Goal: Register for event/course

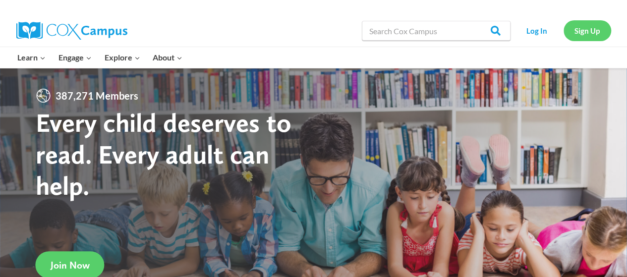
click at [593, 30] on link "Sign Up" at bounding box center [588, 30] width 48 height 20
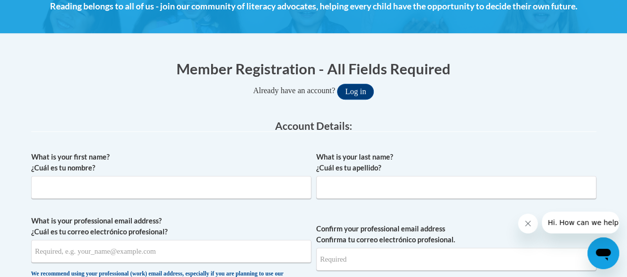
scroll to position [153, 0]
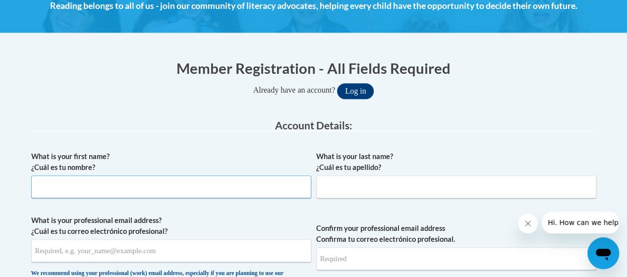
click at [263, 185] on input "What is your first name? ¿Cuál es tu nombre?" at bounding box center [171, 186] width 280 height 23
type input "Alexis"
type input "Jackson"
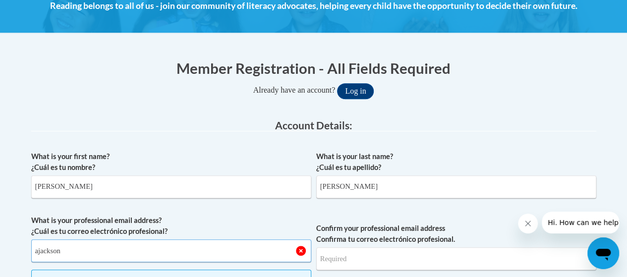
type input "ajackson@oakgroveacademy.org"
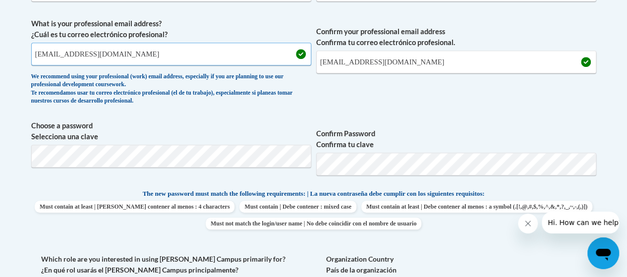
scroll to position [348, 0]
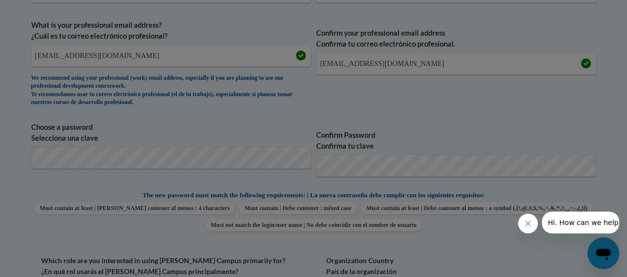
scroll to position [375, 0]
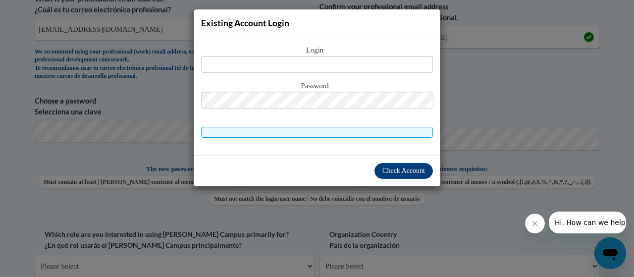
click at [452, 84] on div "Existing Account Login Login Password" at bounding box center [317, 138] width 634 height 277
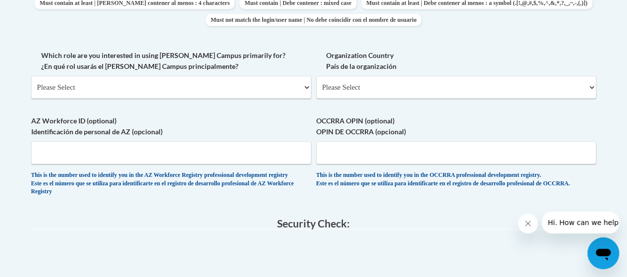
scroll to position [563, 0]
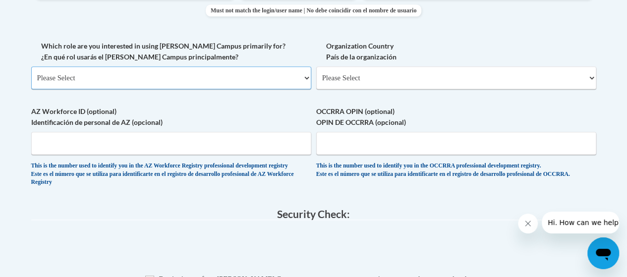
click at [255, 79] on select "Please Select College/University | Colegio/Universidad Community/Nonprofit Part…" at bounding box center [171, 77] width 280 height 23
select select "fbf2d438-af2f-41f8-98f1-81c410e29de3"
click at [31, 66] on select "Please Select College/University | Colegio/Universidad Community/Nonprofit Part…" at bounding box center [171, 77] width 280 height 23
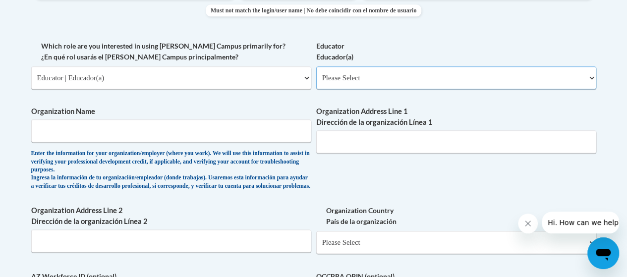
click at [340, 80] on select "Please Select Early Learning/Daycare Teacher/Family Home Care Provider | Maestr…" at bounding box center [456, 77] width 280 height 23
select select "5e2af403-4f2c-4e49-a02f-103e55d7b75b"
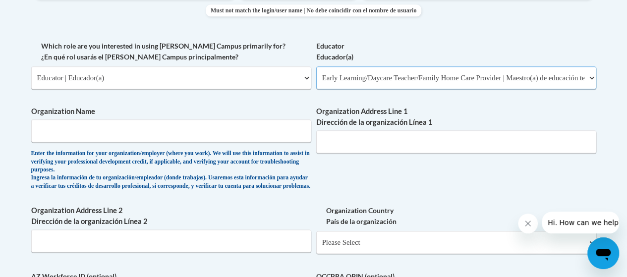
click at [316, 66] on select "Please Select Early Learning/Daycare Teacher/Family Home Care Provider | Maestr…" at bounding box center [456, 77] width 280 height 23
click at [272, 133] on input "Organization Name" at bounding box center [171, 130] width 280 height 23
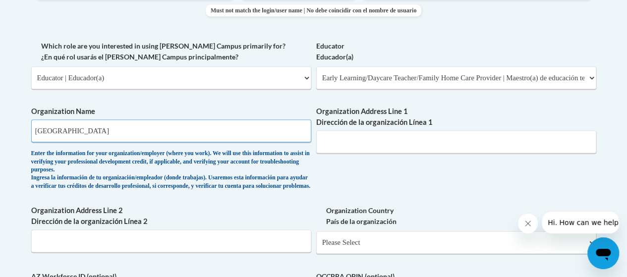
type input "Oak Grove Academy"
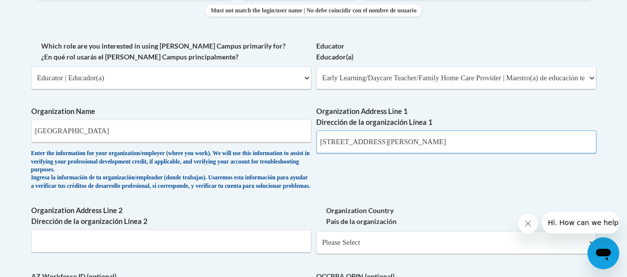
type input "3460 Francis RD"
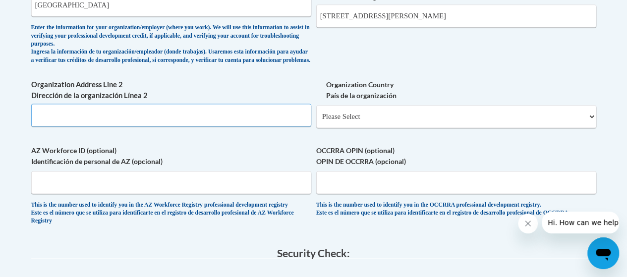
scroll to position [694, 0]
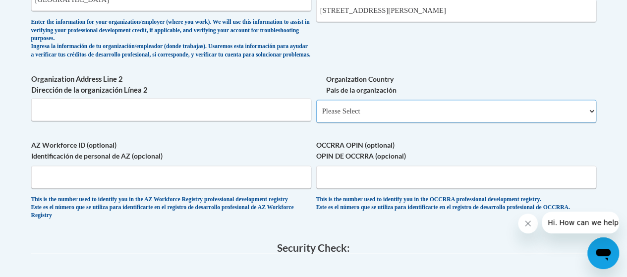
click at [514, 122] on select "Please Select United States | Estados Unidos Outside of the United States | Fue…" at bounding box center [456, 111] width 280 height 23
select select "ad49bcad-a171-4b2e-b99c-48b446064914"
click at [316, 107] on select "Please Select United States | Estados Unidos Outside of the United States | Fue…" at bounding box center [456, 111] width 280 height 23
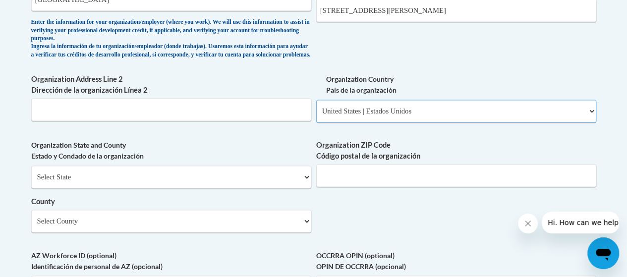
select select
click at [273, 188] on select "Select State Alabama Alaska Arizona Arkansas California Colorado Connecticut De…" at bounding box center [171, 177] width 280 height 23
click at [266, 188] on select "Select State Alabama Alaska Arizona Arkansas California Colorado Connecticut De…" at bounding box center [171, 177] width 280 height 23
select select "Georgia"
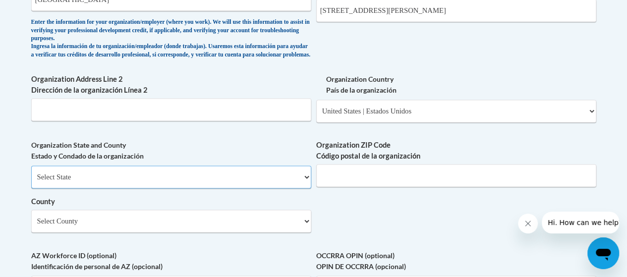
click at [31, 173] on select "Select State Alabama Alaska Arizona Arkansas California Colorado Connecticut De…" at bounding box center [171, 177] width 280 height 23
click at [370, 185] on input "Organization ZIP Code Código postal de la organización" at bounding box center [456, 175] width 280 height 23
type input "30004"
click at [260, 232] on select "Select County Appling Atkinson Bacon Baker Baldwin Banks Barrow Bartow Ben Hill…" at bounding box center [171, 221] width 280 height 23
select select "Forsyth"
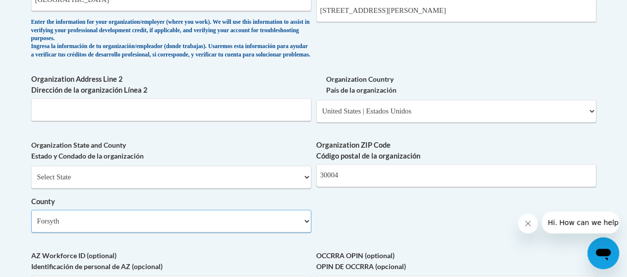
click at [31, 217] on select "Select County Appling Atkinson Bacon Baker Baldwin Banks Barrow Bartow Ben Hill…" at bounding box center [171, 221] width 280 height 23
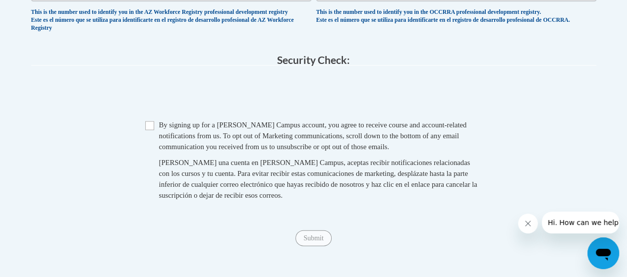
scroll to position [994, 0]
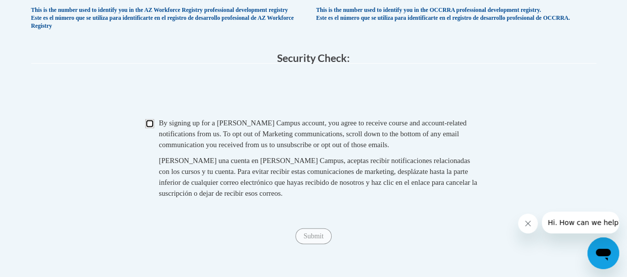
click at [147, 128] on input "Checkbox" at bounding box center [149, 123] width 9 height 9
checkbox input "true"
click at [310, 244] on input "Submit" at bounding box center [313, 236] width 36 height 16
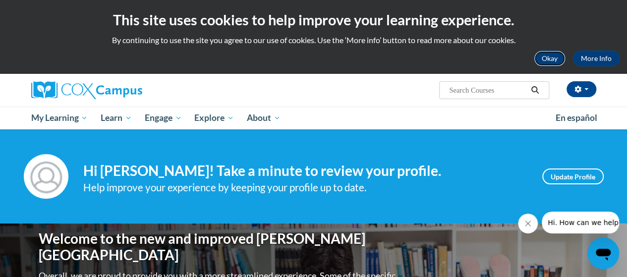
click at [549, 57] on button "Okay" at bounding box center [550, 59] width 32 height 16
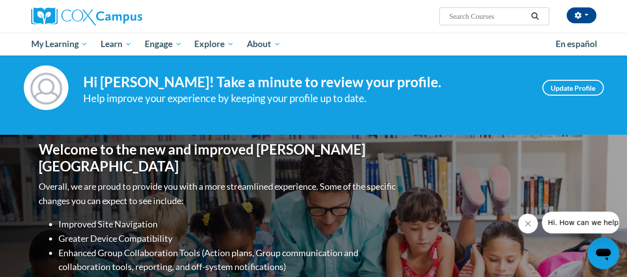
scroll to position [19, 0]
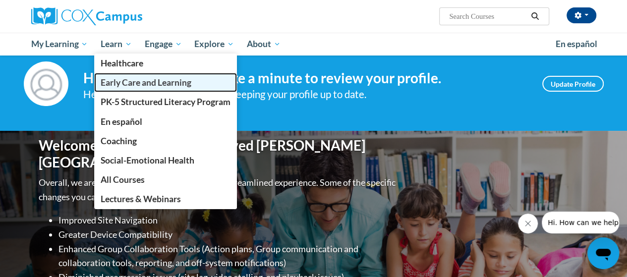
click at [124, 77] on span "Early Care and Learning" at bounding box center [146, 82] width 91 height 10
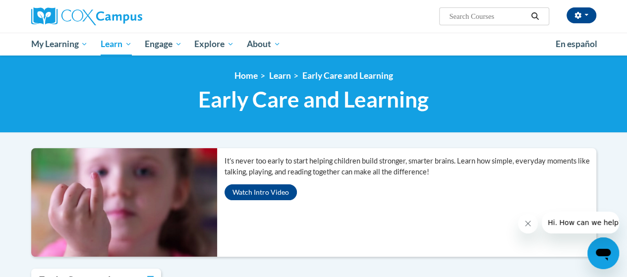
click at [480, 23] on span "Search Search..." at bounding box center [494, 16] width 110 height 18
click at [480, 17] on input "Search..." at bounding box center [487, 16] width 79 height 12
type input "literacy"
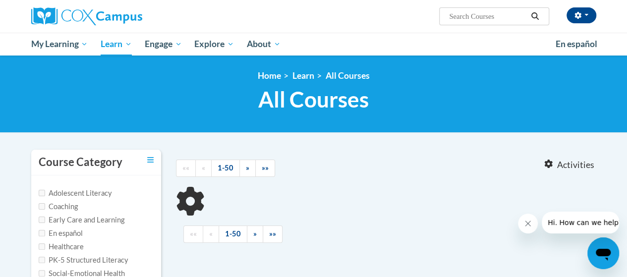
type input "literacy"
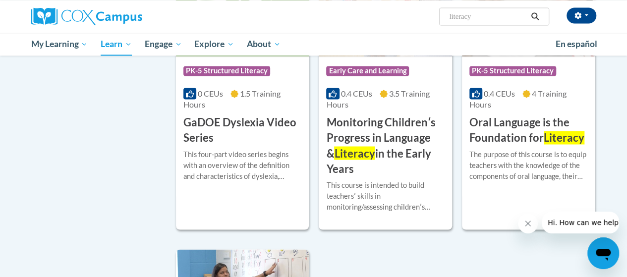
scroll to position [786, 0]
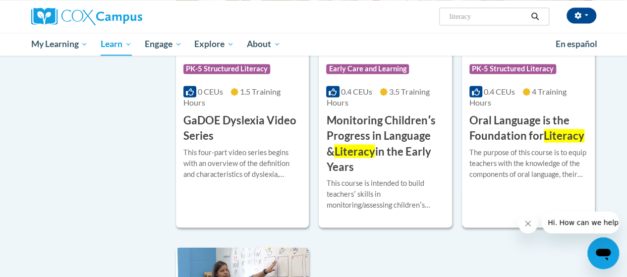
click at [552, 130] on span "Literacy" at bounding box center [564, 135] width 41 height 13
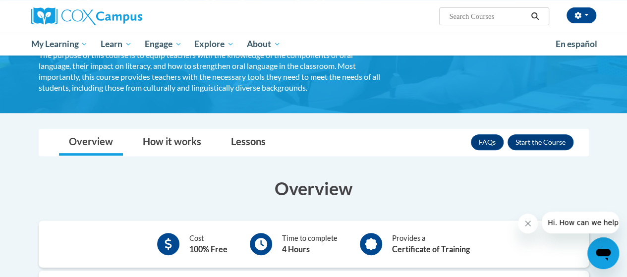
scroll to position [112, 0]
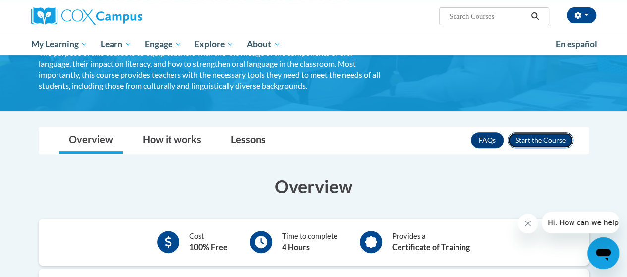
click at [544, 139] on button "Enroll" at bounding box center [540, 140] width 66 height 16
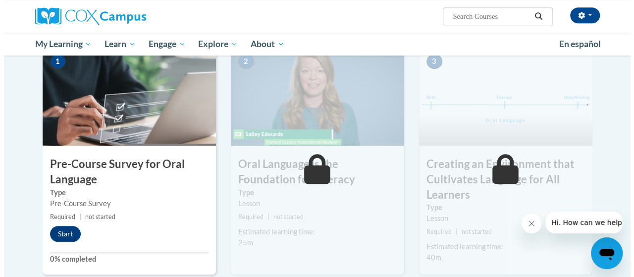
scroll to position [236, 0]
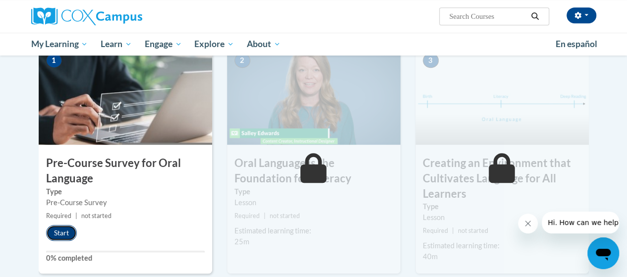
click at [65, 234] on button "Start" at bounding box center [61, 233] width 31 height 16
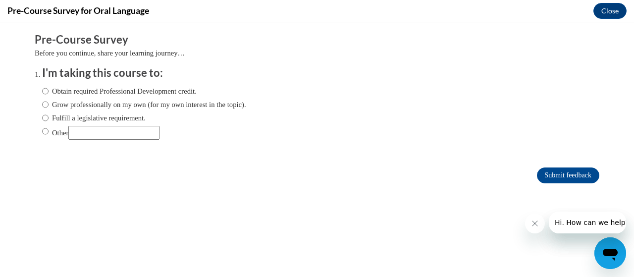
scroll to position [0, 0]
click at [42, 91] on input "Obtain required Professional Development credit." at bounding box center [45, 91] width 6 height 11
radio input "true"
click at [557, 177] on input "Submit feedback" at bounding box center [568, 176] width 62 height 16
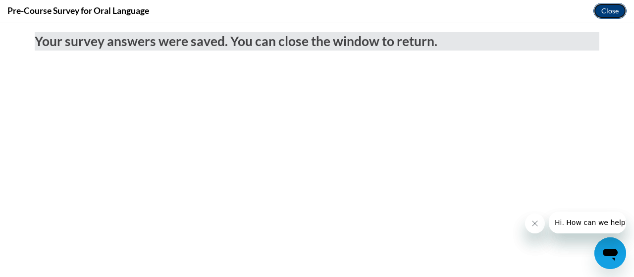
click at [609, 8] on button "Close" at bounding box center [610, 11] width 33 height 16
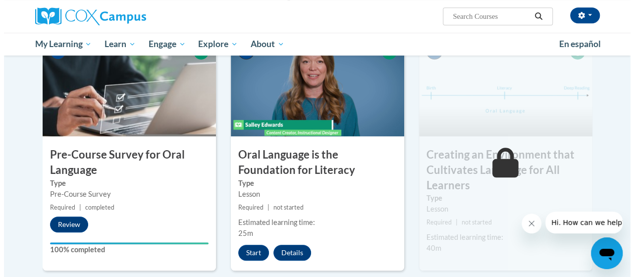
scroll to position [241, 0]
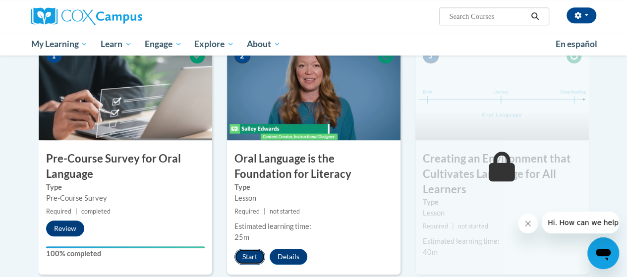
click at [250, 258] on button "Start" at bounding box center [249, 257] width 31 height 16
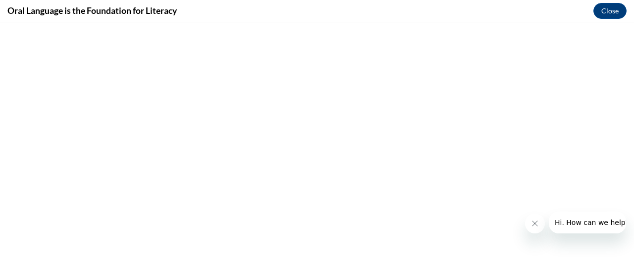
click at [535, 218] on button "Close message from company" at bounding box center [535, 224] width 20 height 20
